Goal: Task Accomplishment & Management: Manage account settings

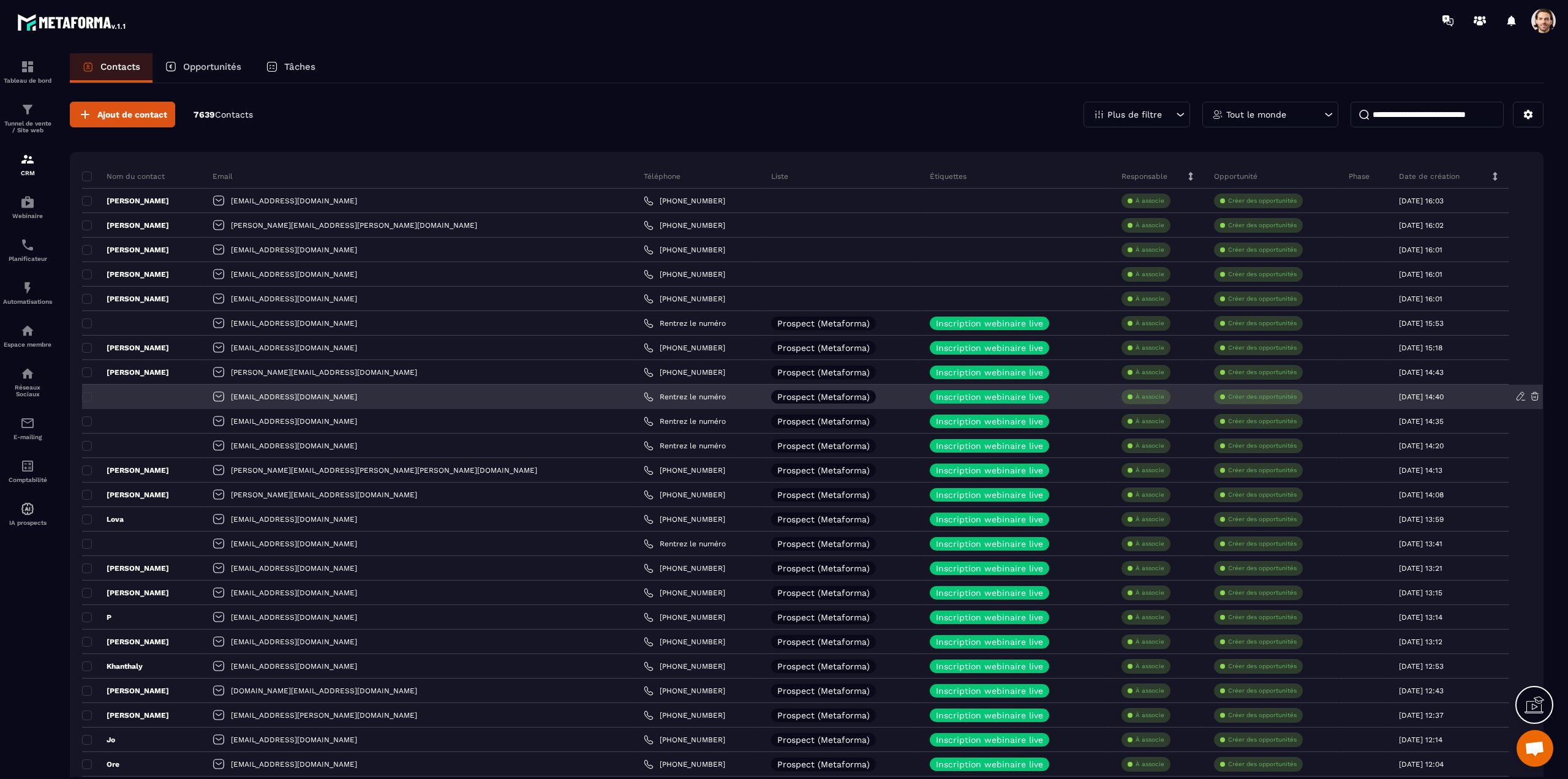
click at [1533, 398] on icon at bounding box center [1535, 396] width 11 height 11
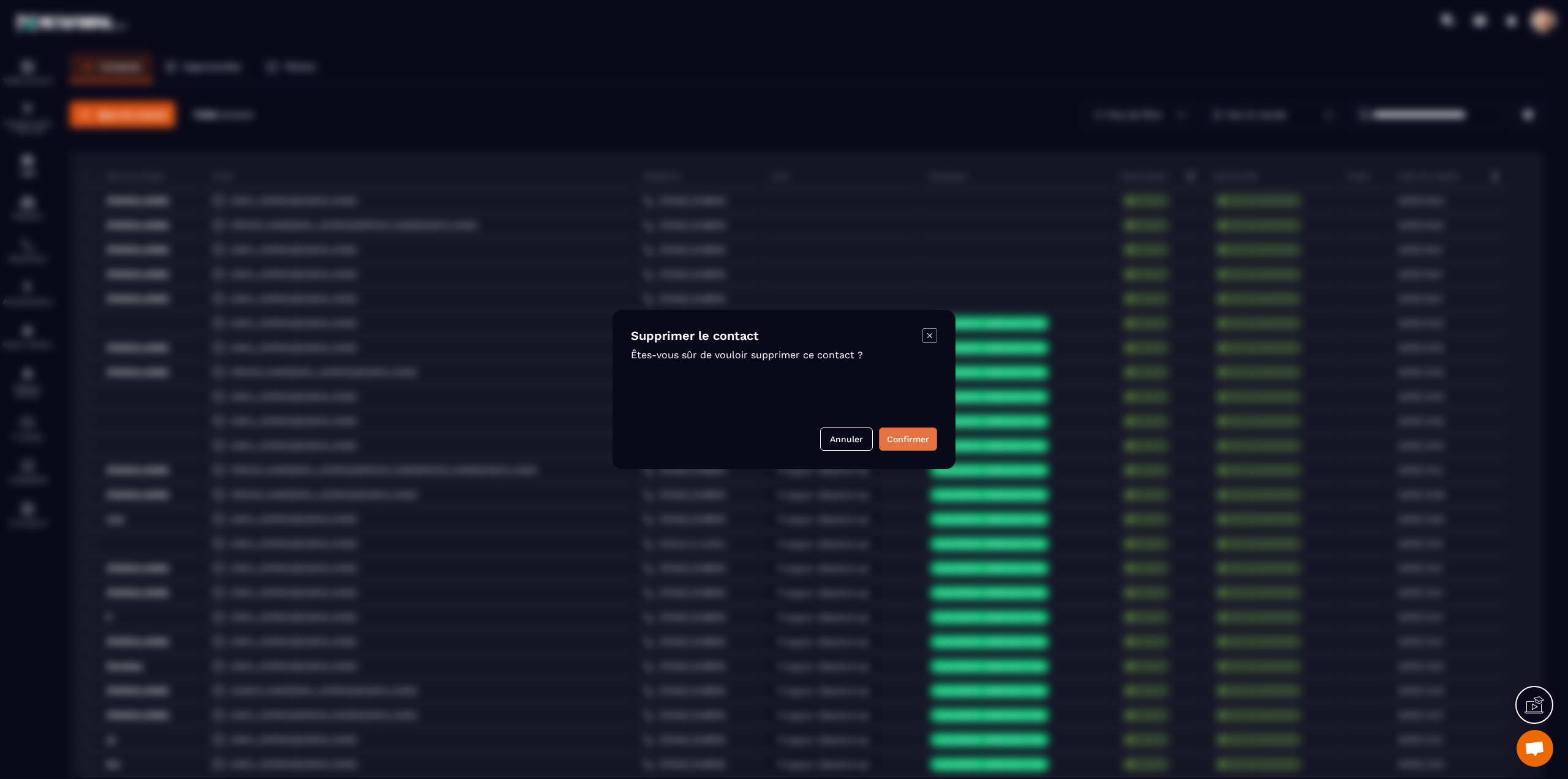
click at [895, 435] on button "Confirmer" at bounding box center [908, 439] width 58 height 23
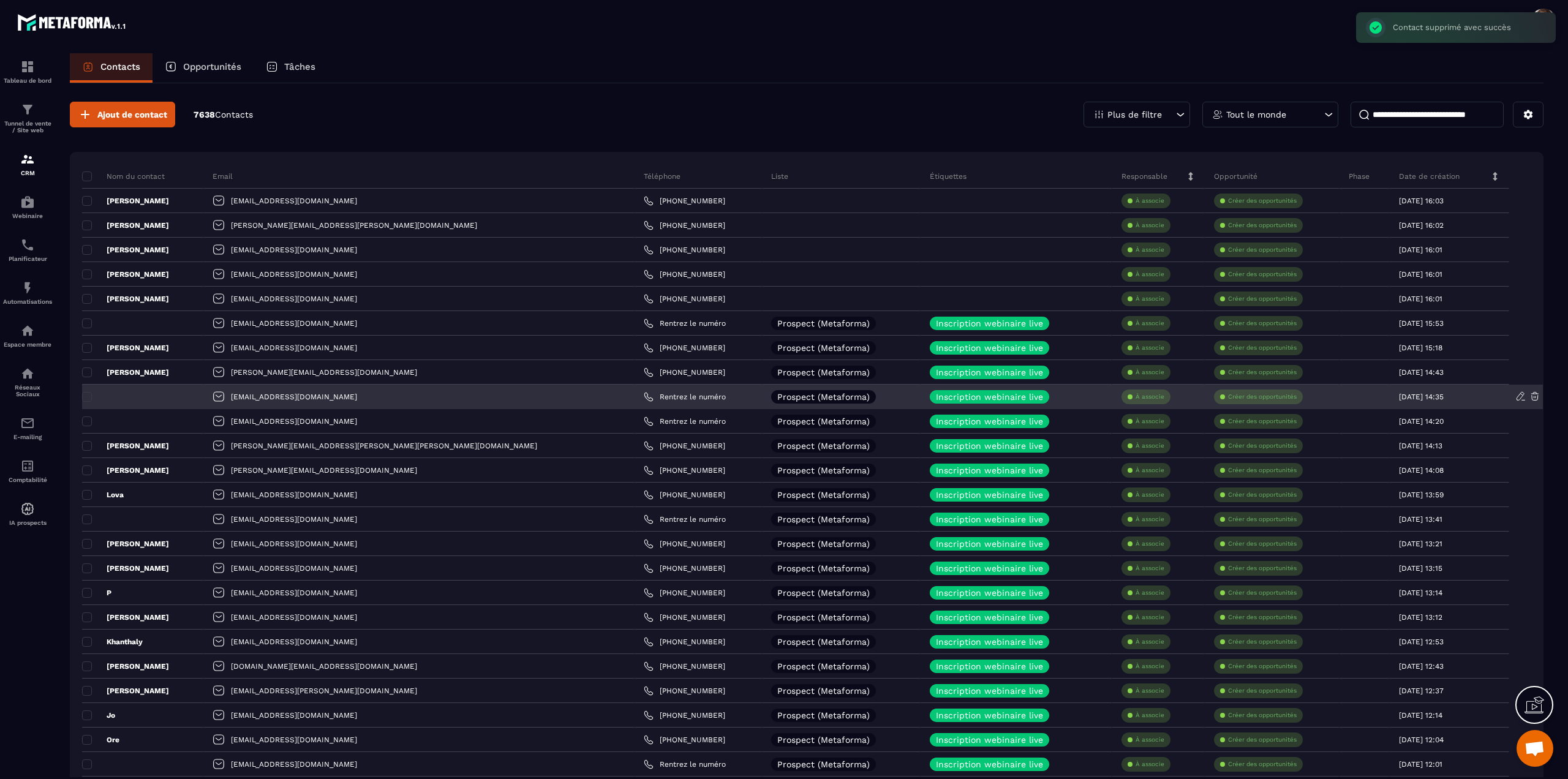
click at [1535, 396] on icon at bounding box center [1535, 396] width 11 height 11
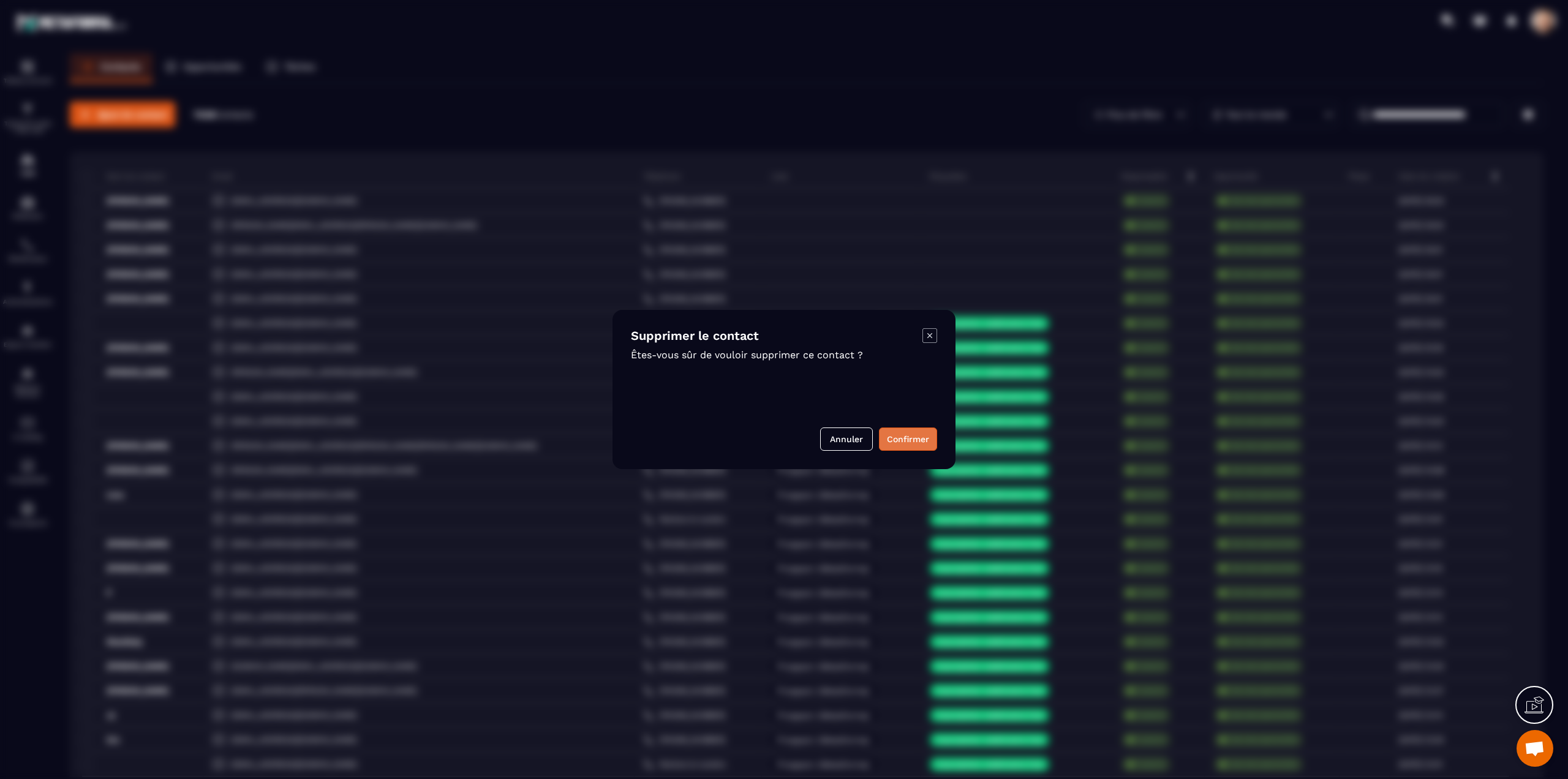
click at [917, 439] on button "Confirmer" at bounding box center [908, 439] width 58 height 23
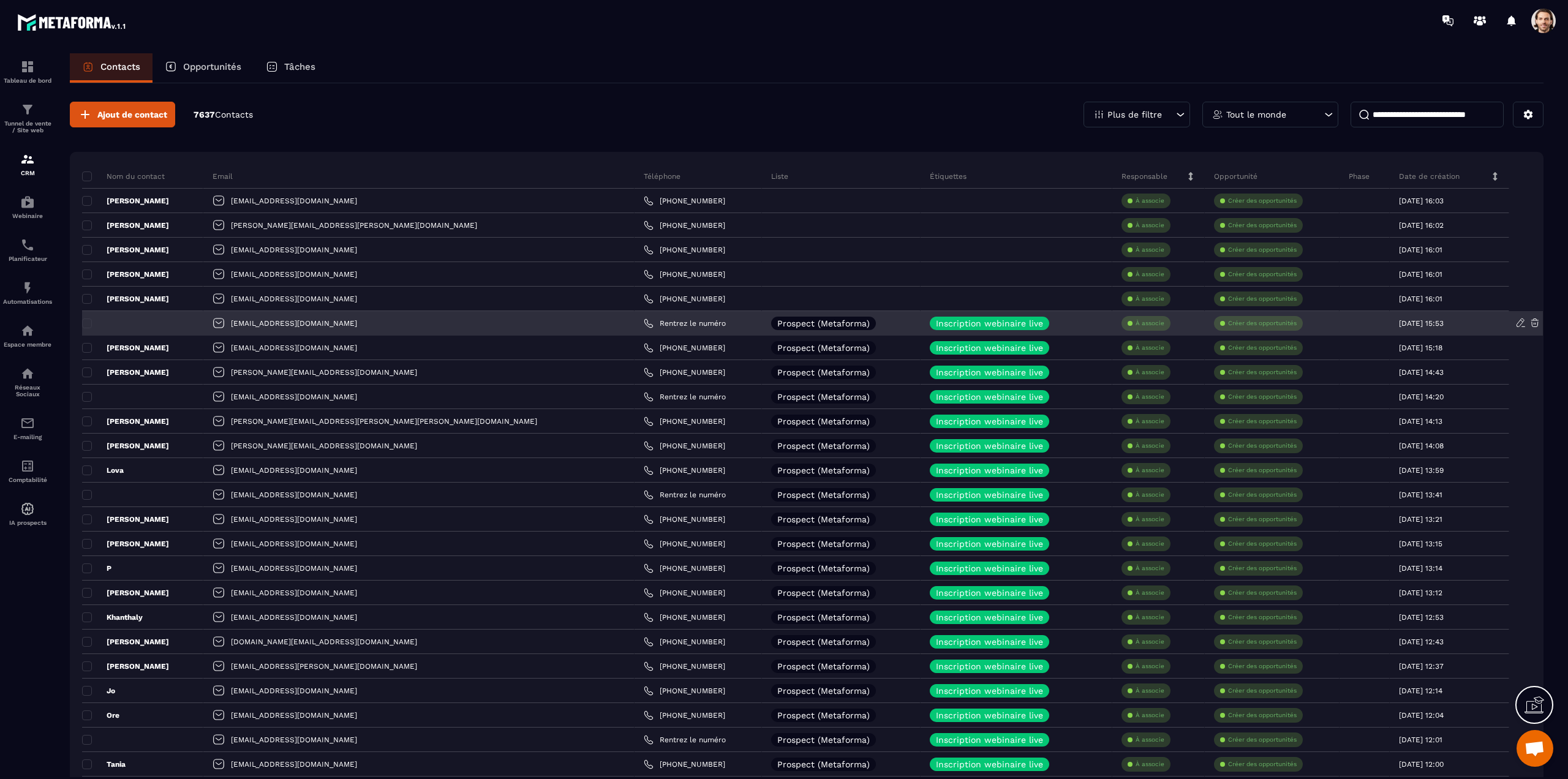
click at [1535, 317] on icon at bounding box center [1535, 322] width 11 height 11
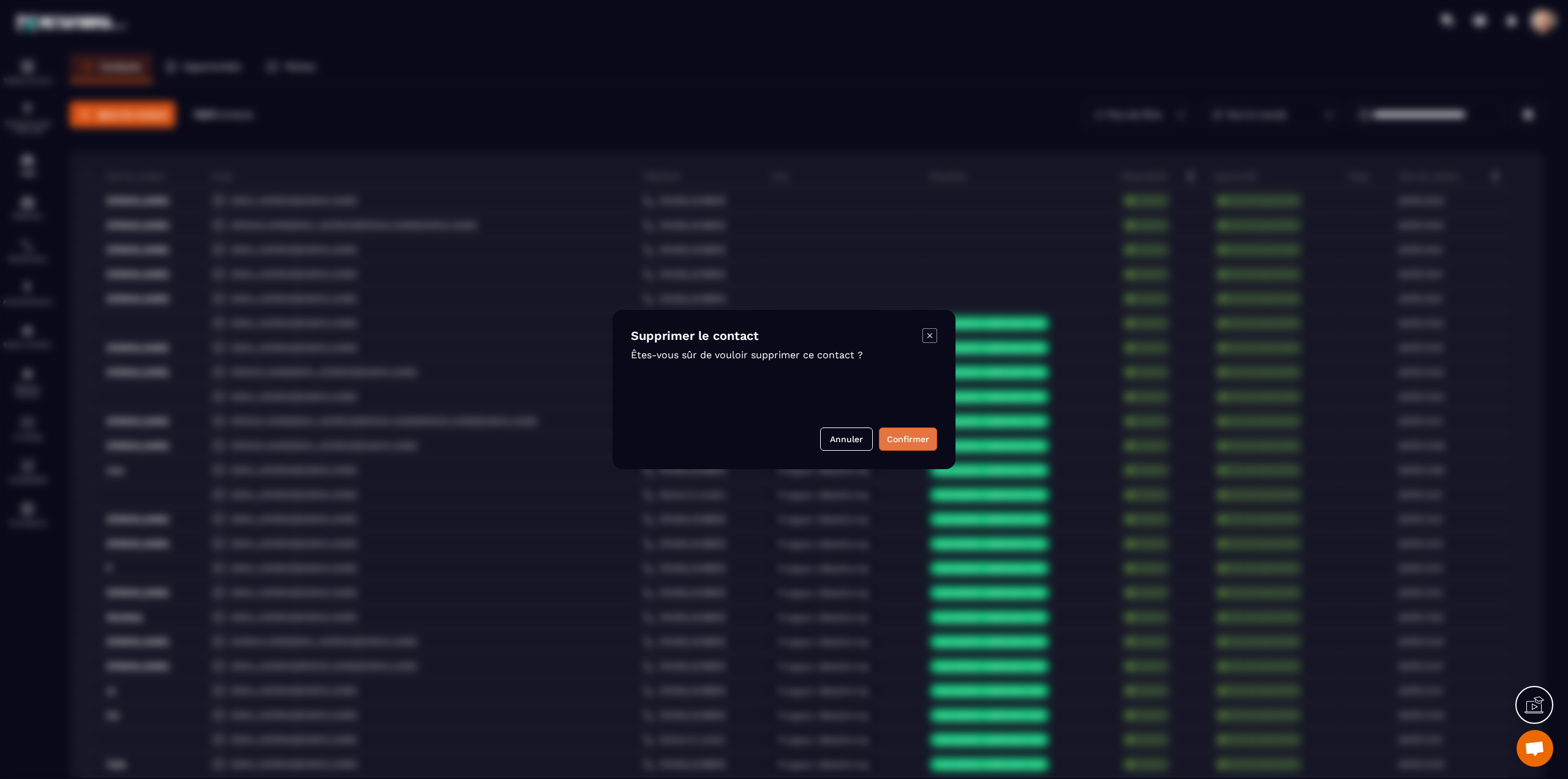
click at [913, 439] on button "Confirmer" at bounding box center [908, 439] width 58 height 23
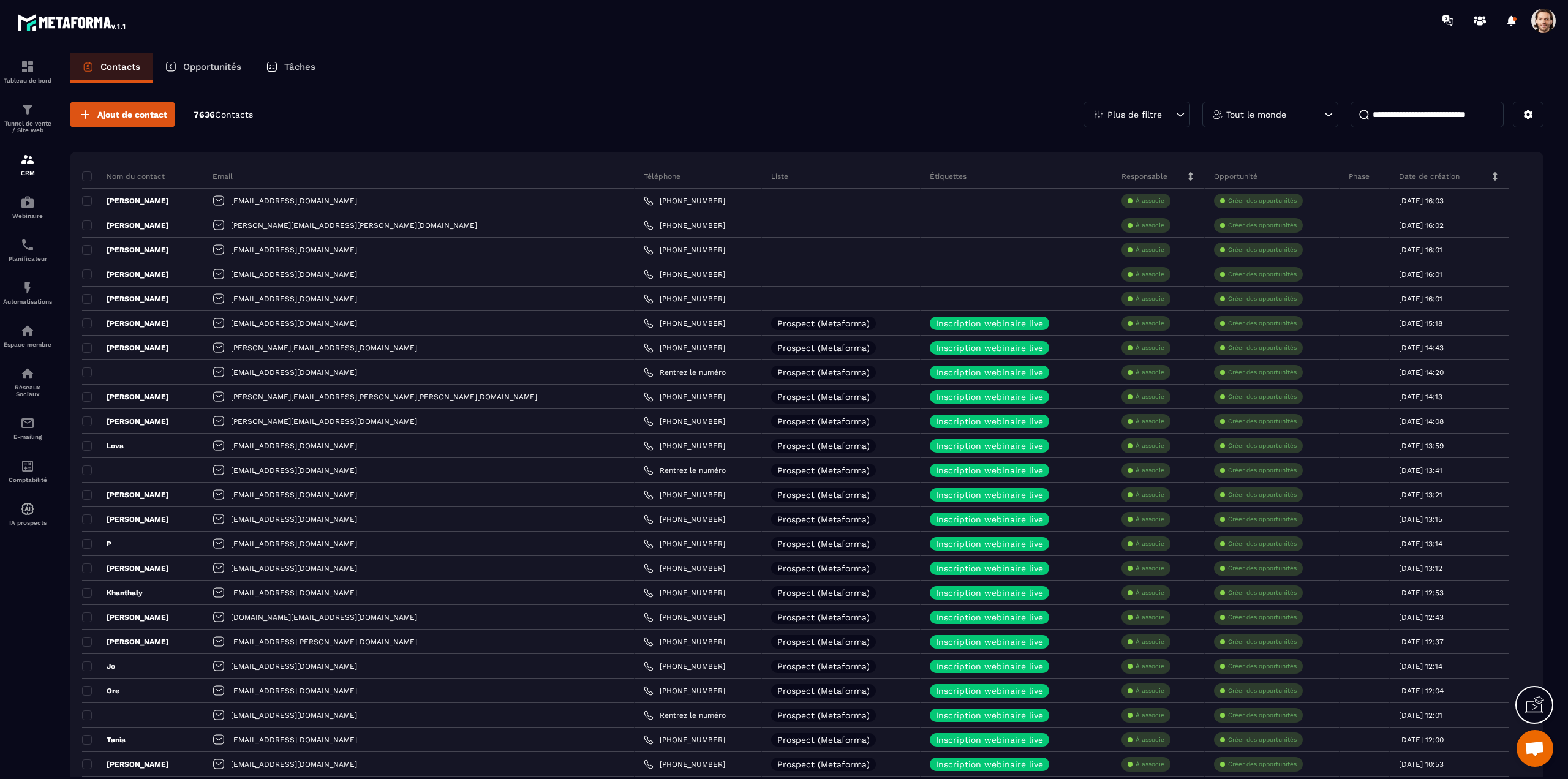
click at [1536, 21] on span at bounding box center [1543, 20] width 25 height 25
click at [1548, 23] on span at bounding box center [1543, 20] width 25 height 25
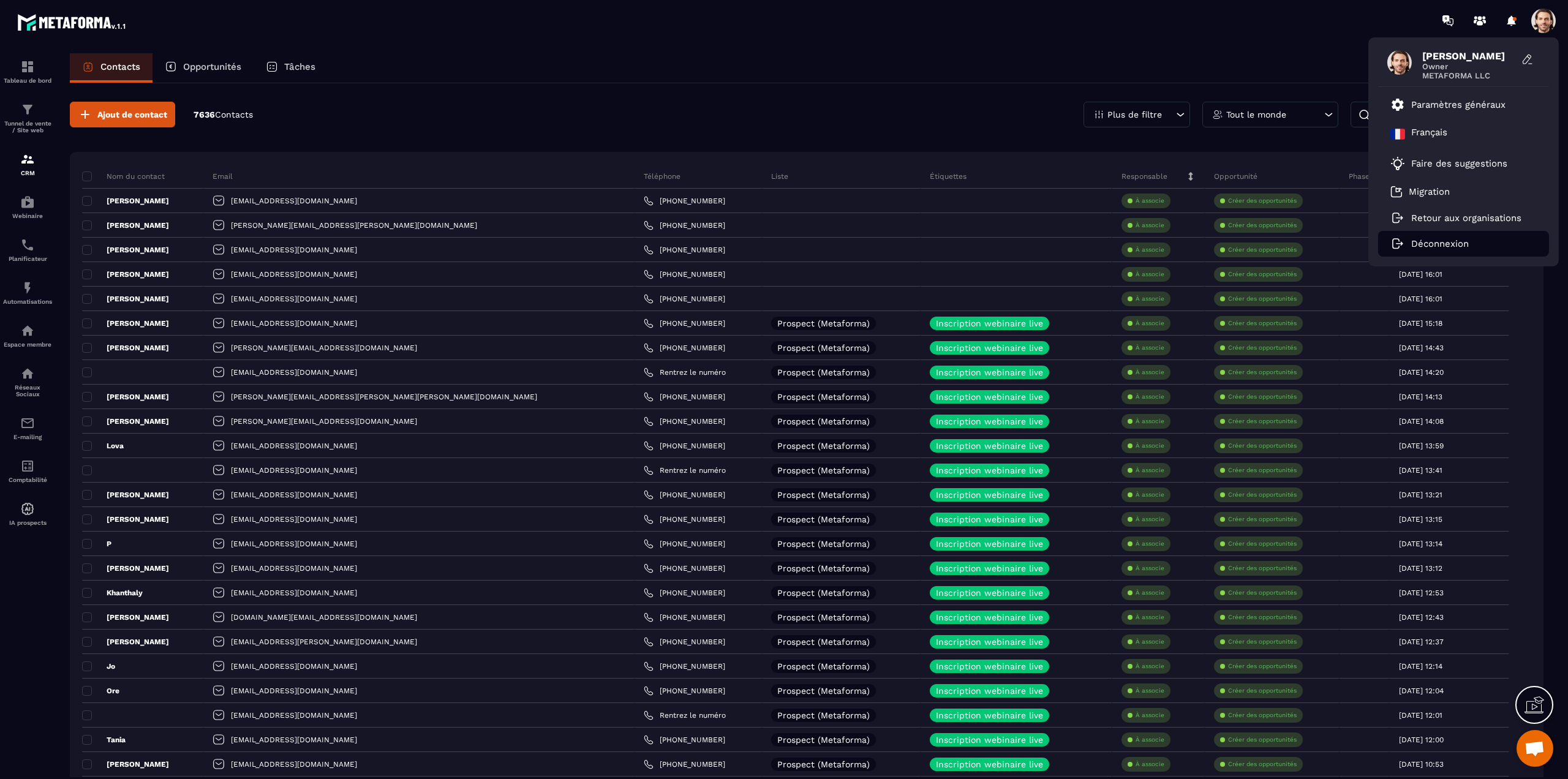
click at [1427, 246] on p "Déconnexion" at bounding box center [1440, 243] width 58 height 11
